Goal: Complete application form

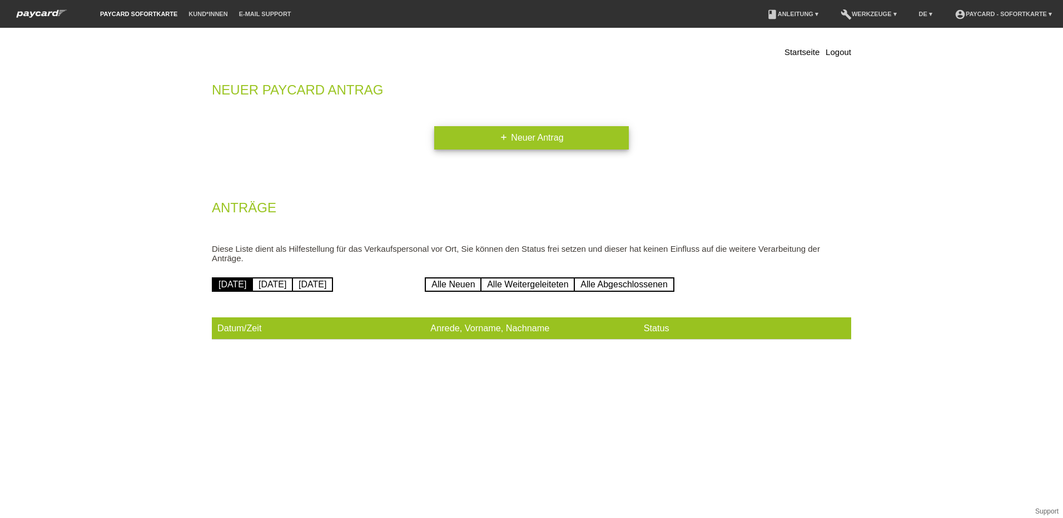
click at [555, 130] on link "add Neuer Antrag" at bounding box center [531, 137] width 195 height 23
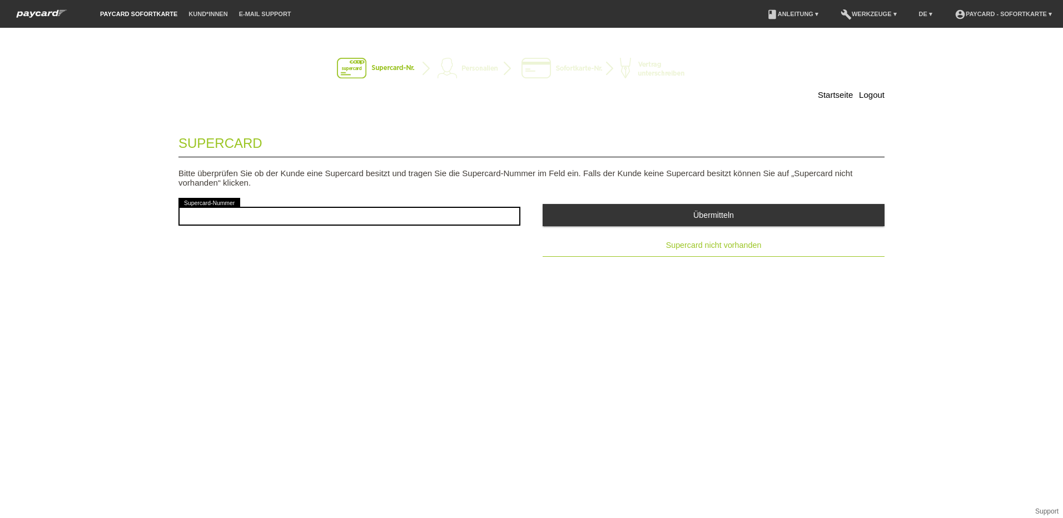
click at [719, 245] on span "Supercard nicht vorhanden" at bounding box center [714, 245] width 96 height 9
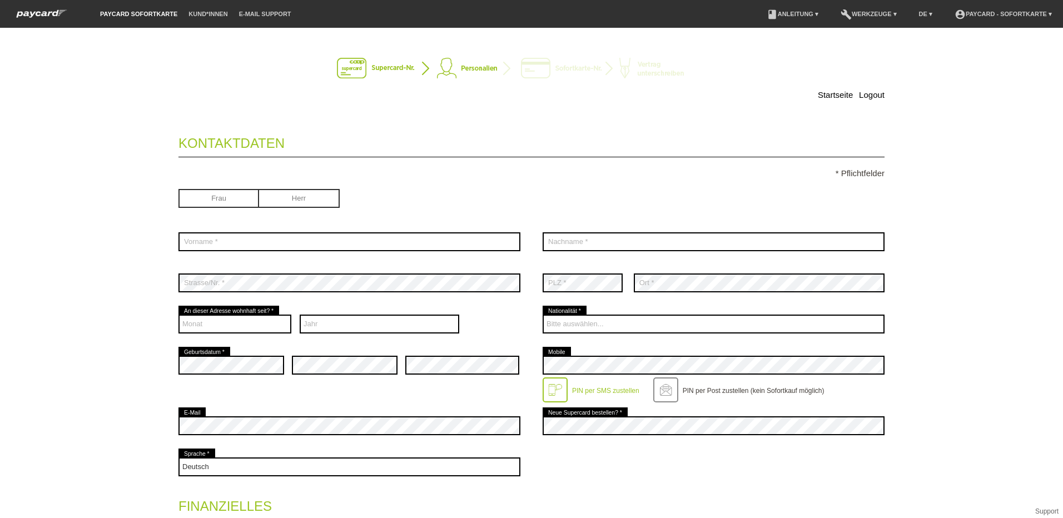
drag, startPoint x: 996, startPoint y: 0, endPoint x: 666, endPoint y: 72, distance: 338.2
click at [666, 72] on img at bounding box center [531, 69] width 389 height 22
